Goal: Answer question/provide support: Share knowledge or assist other users

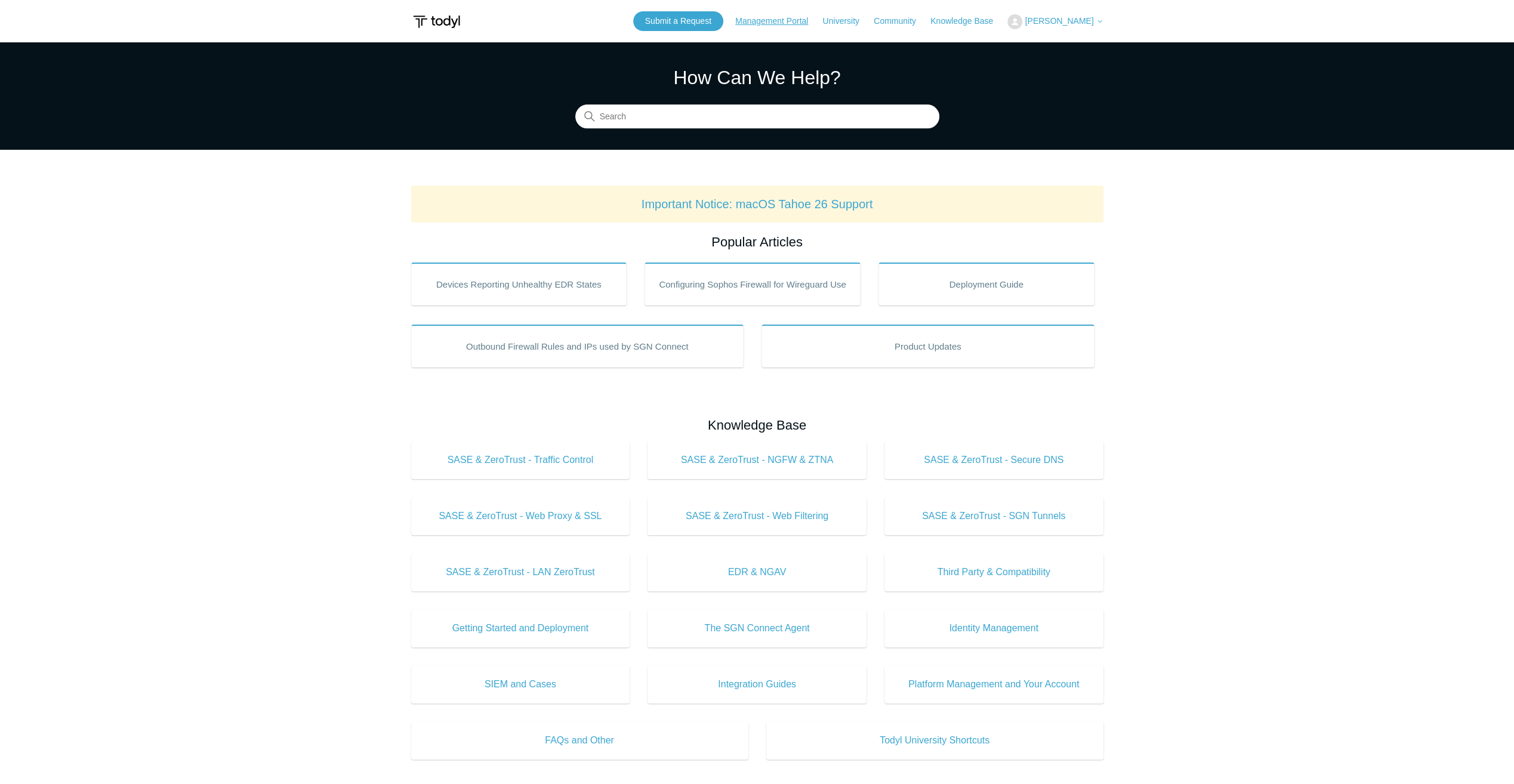
click at [790, 21] on link "Management Portal" at bounding box center [777, 21] width 85 height 13
click at [1022, 21] on img at bounding box center [1015, 21] width 15 height 15
click at [1061, 49] on link "My Support Requests" at bounding box center [1066, 46] width 117 height 21
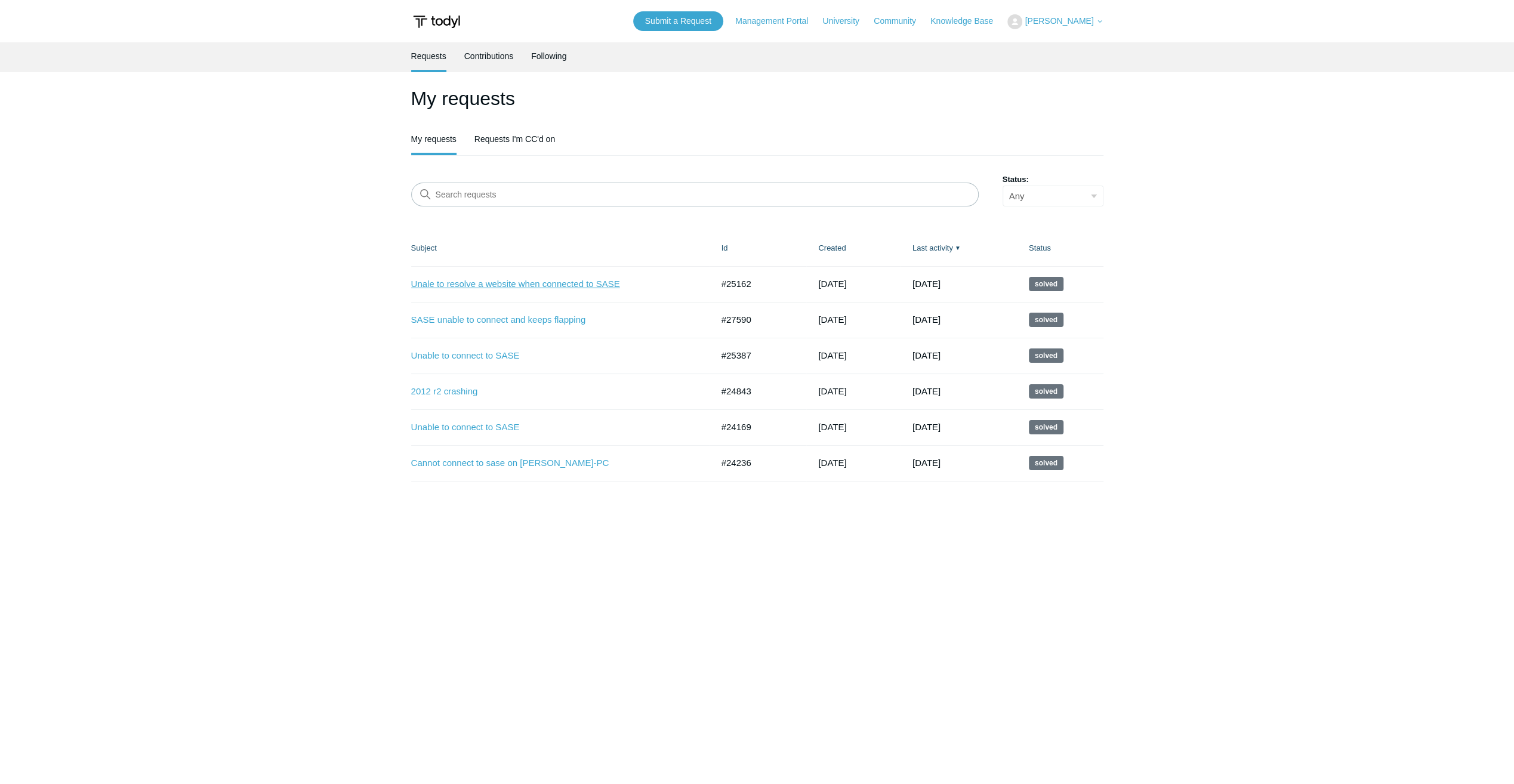
click at [481, 281] on link "Unale to resolve a website when connected to SASE" at bounding box center [553, 284] width 283 height 13
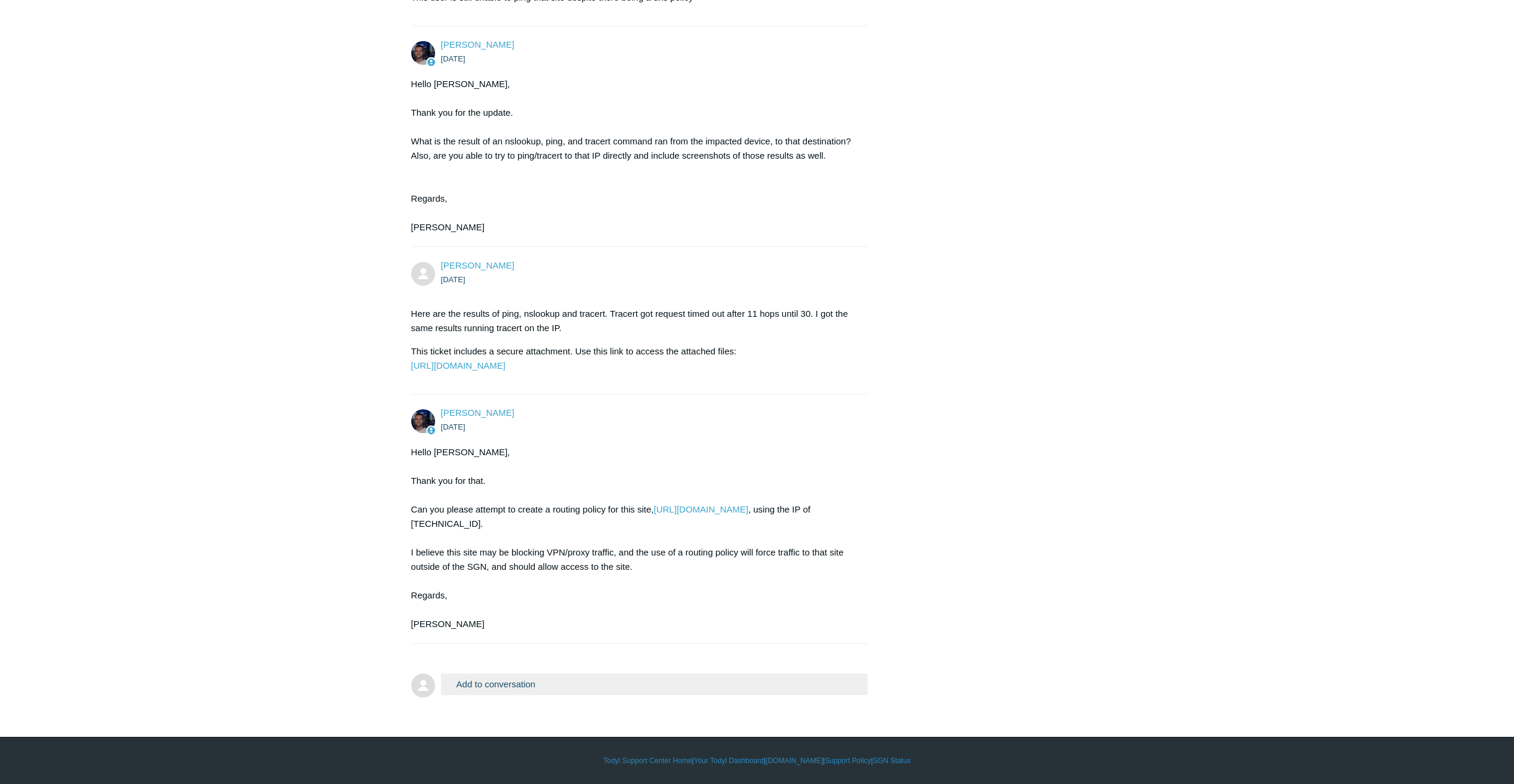
scroll to position [3880, 0]
click at [692, 513] on link "https://portal.todyl.com/configuration/routepolicy" at bounding box center [701, 509] width 94 height 10
